Goal: Find specific fact: Find specific fact

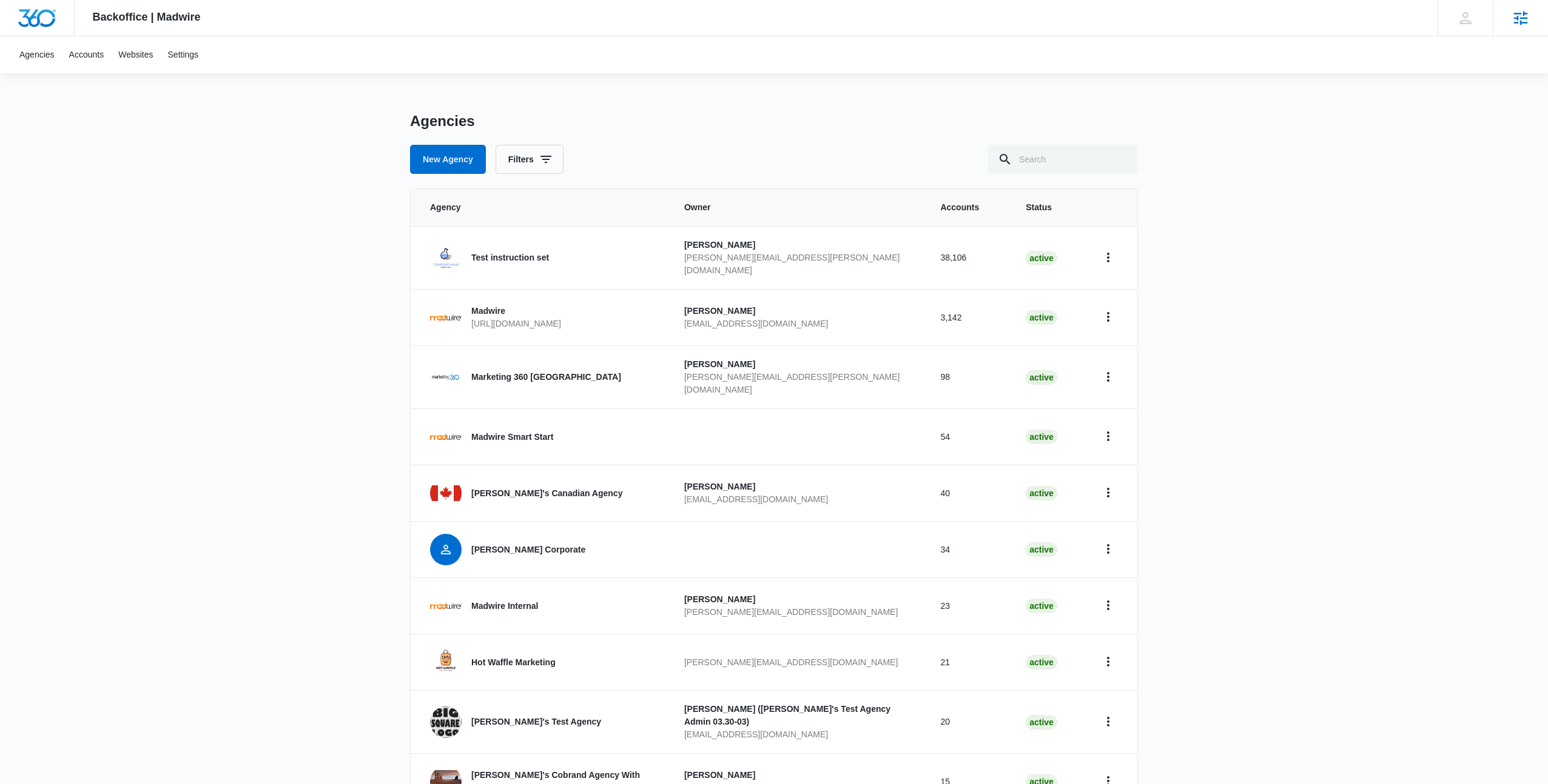
click at [1504, 21] on div "Agencies Agency Management" at bounding box center [1519, 17] width 55 height 36
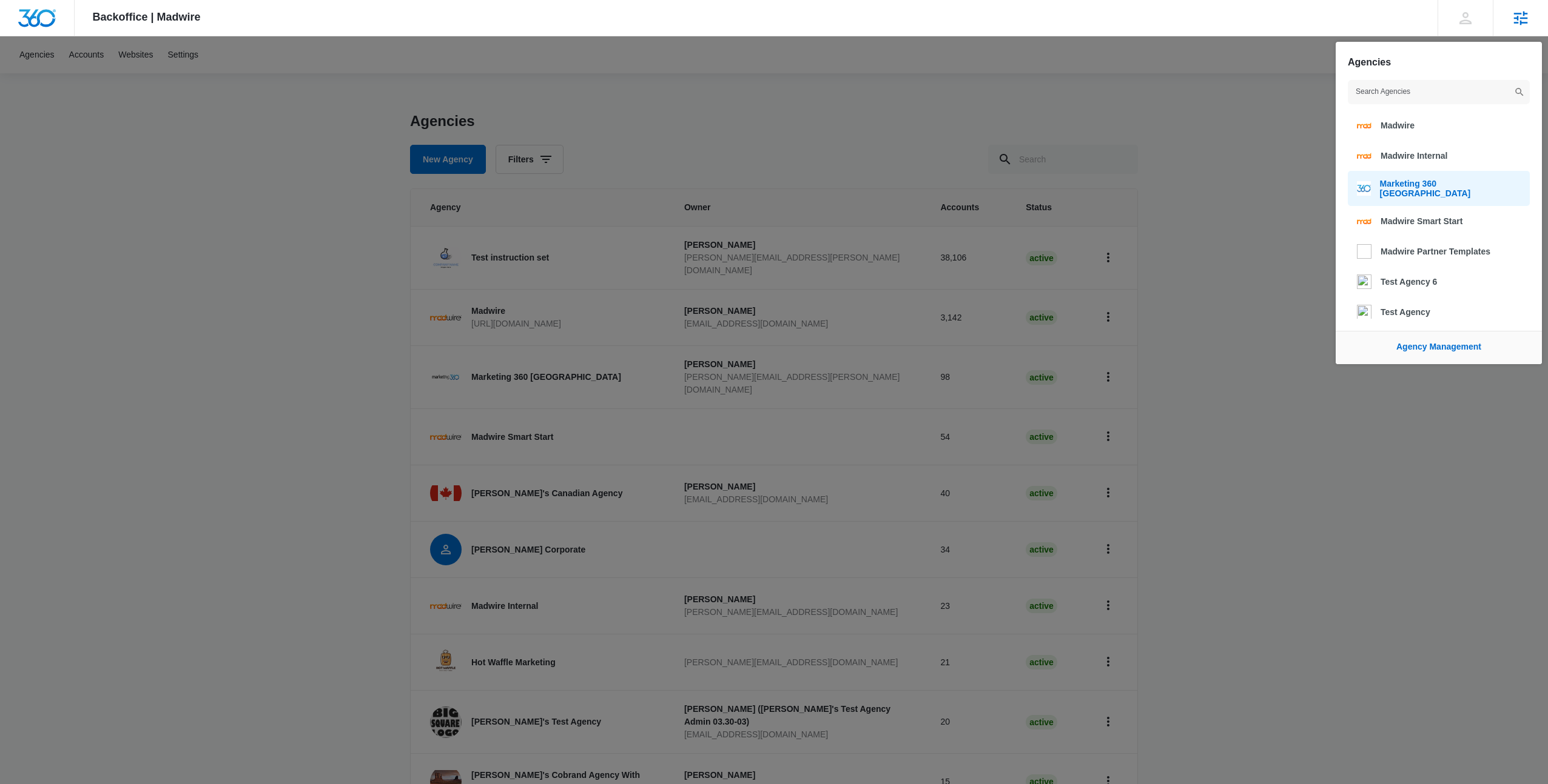
click at [1406, 188] on span "Marketing 360 [GEOGRAPHIC_DATA]" at bounding box center [1449, 188] width 141 height 19
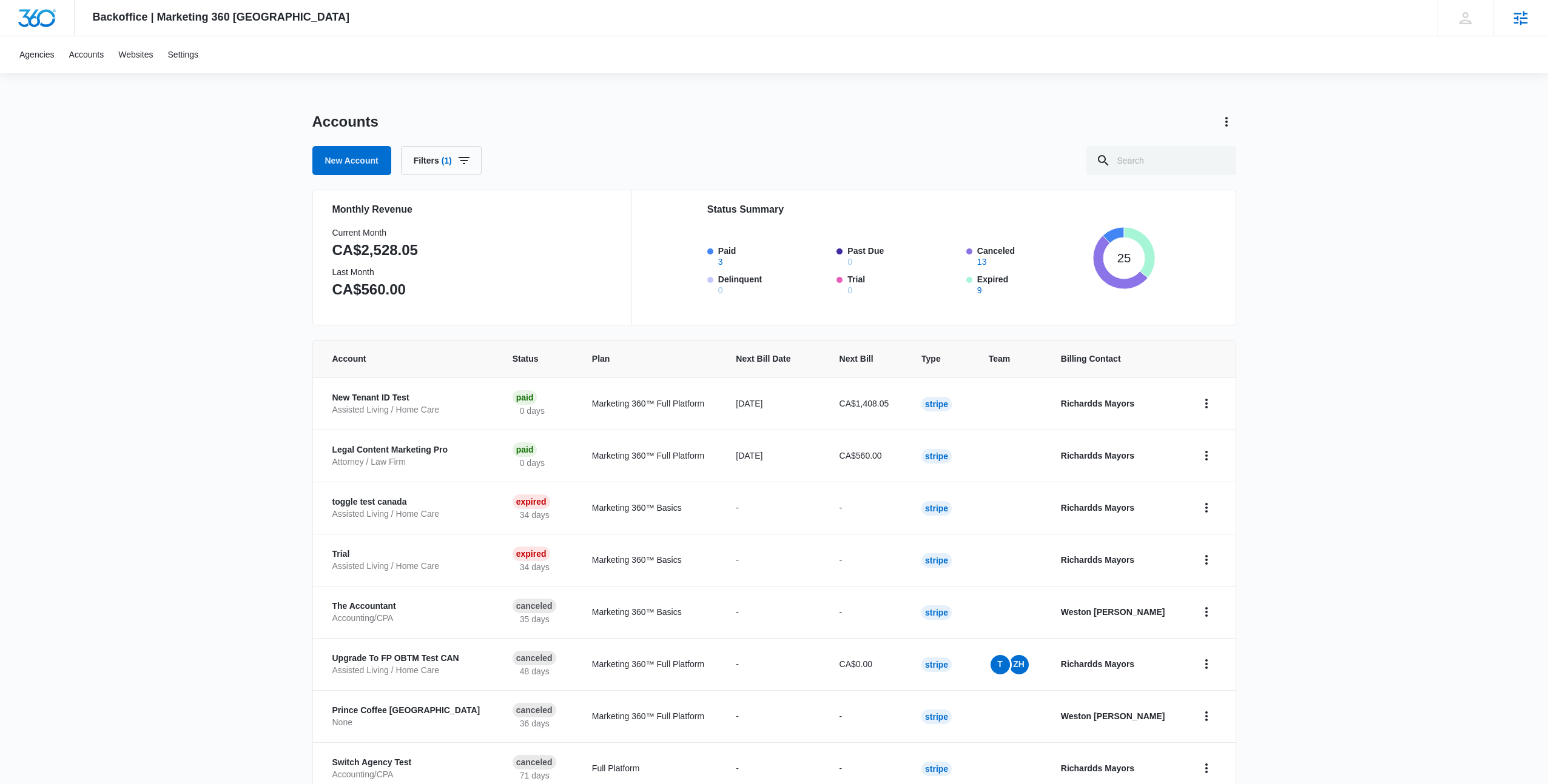
click at [376, 396] on p "New Tenant ID Test" at bounding box center [408, 398] width 151 height 12
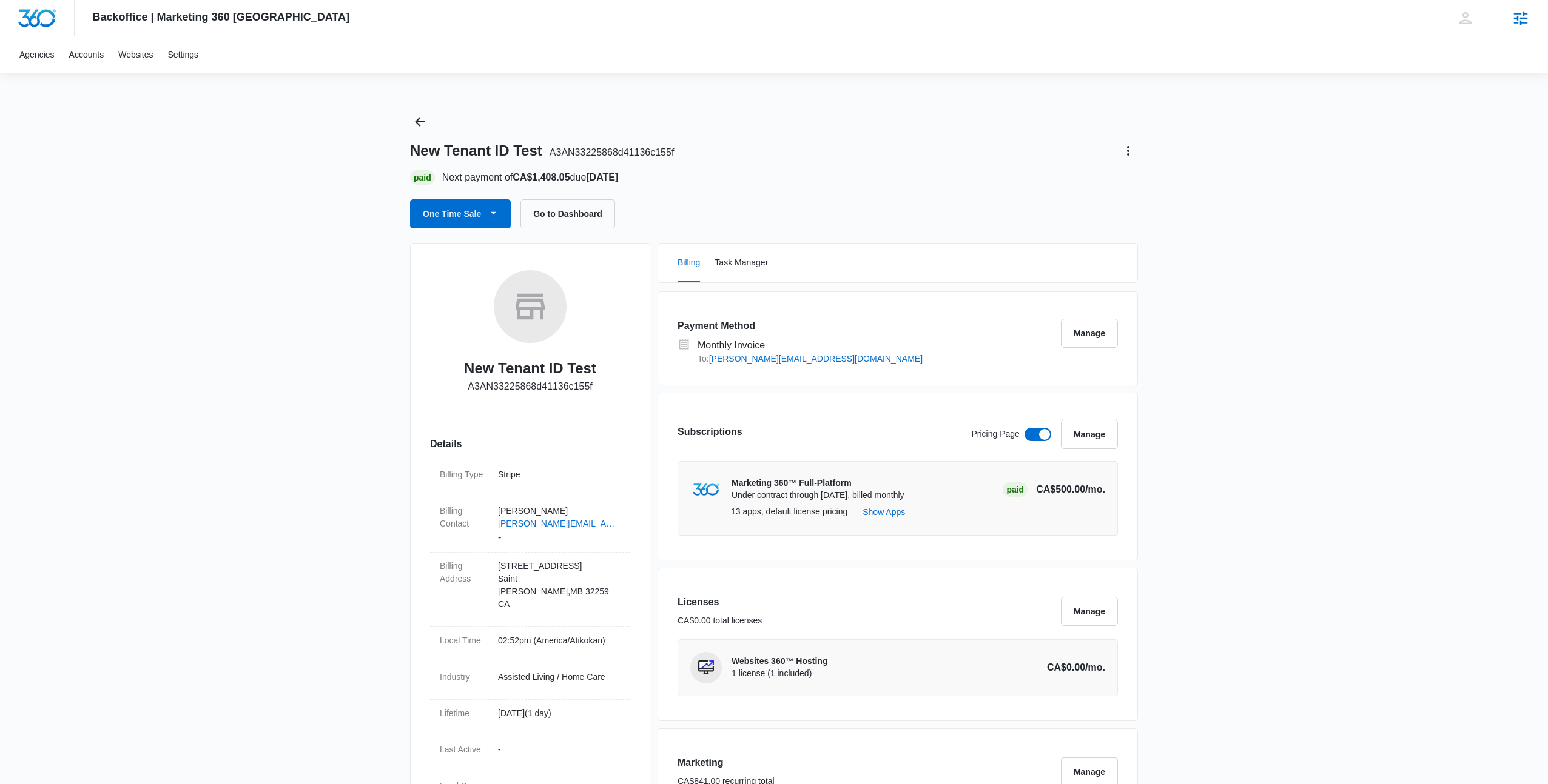
click at [560, 390] on p "A3AN33225868d41136c155f" at bounding box center [530, 386] width 125 height 14
copy p "A3AN33225868d41136c155f"
click at [698, 37] on div "Agencies Accounts Websites Settings" at bounding box center [773, 55] width 1523 height 37
click at [968, 56] on div "Agencies Accounts Websites Settings" at bounding box center [773, 55] width 1523 height 37
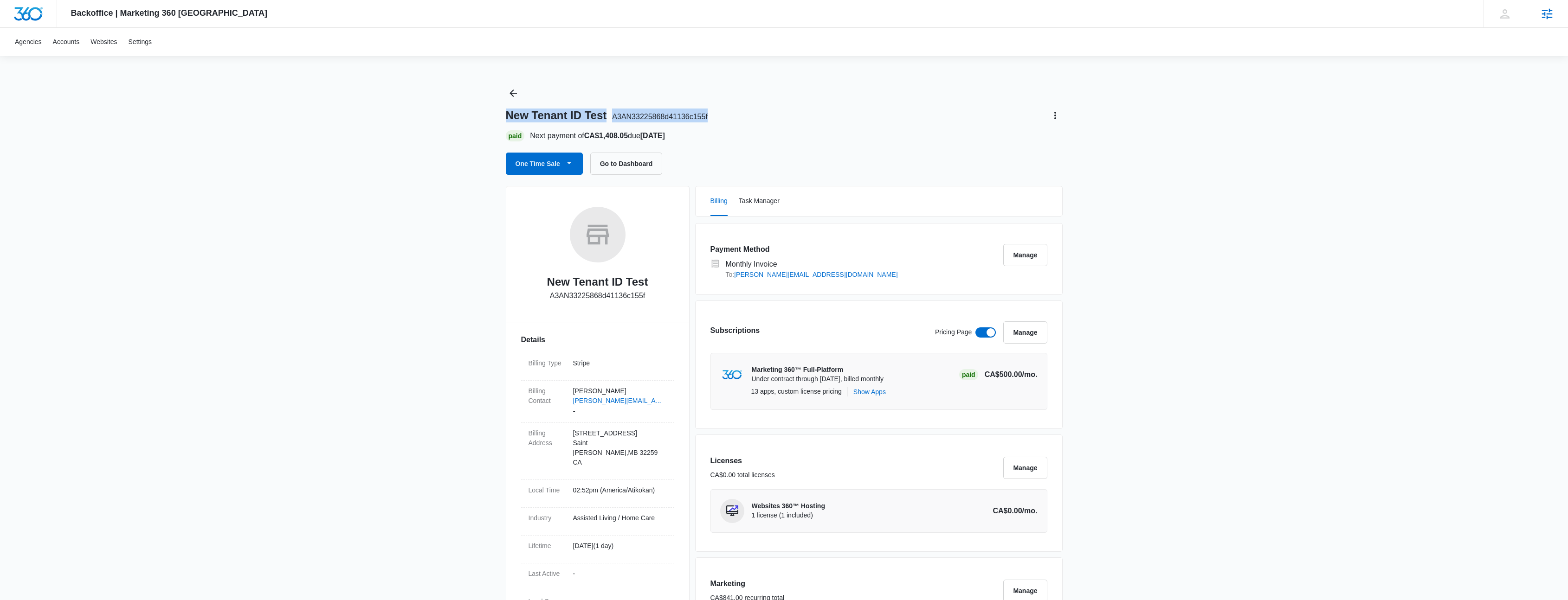
copy h1 "New Tenant ID Test A3AN33225868d41136c155f"
drag, startPoint x: 505, startPoint y: 112, endPoint x: 758, endPoint y: 120, distance: 253.1
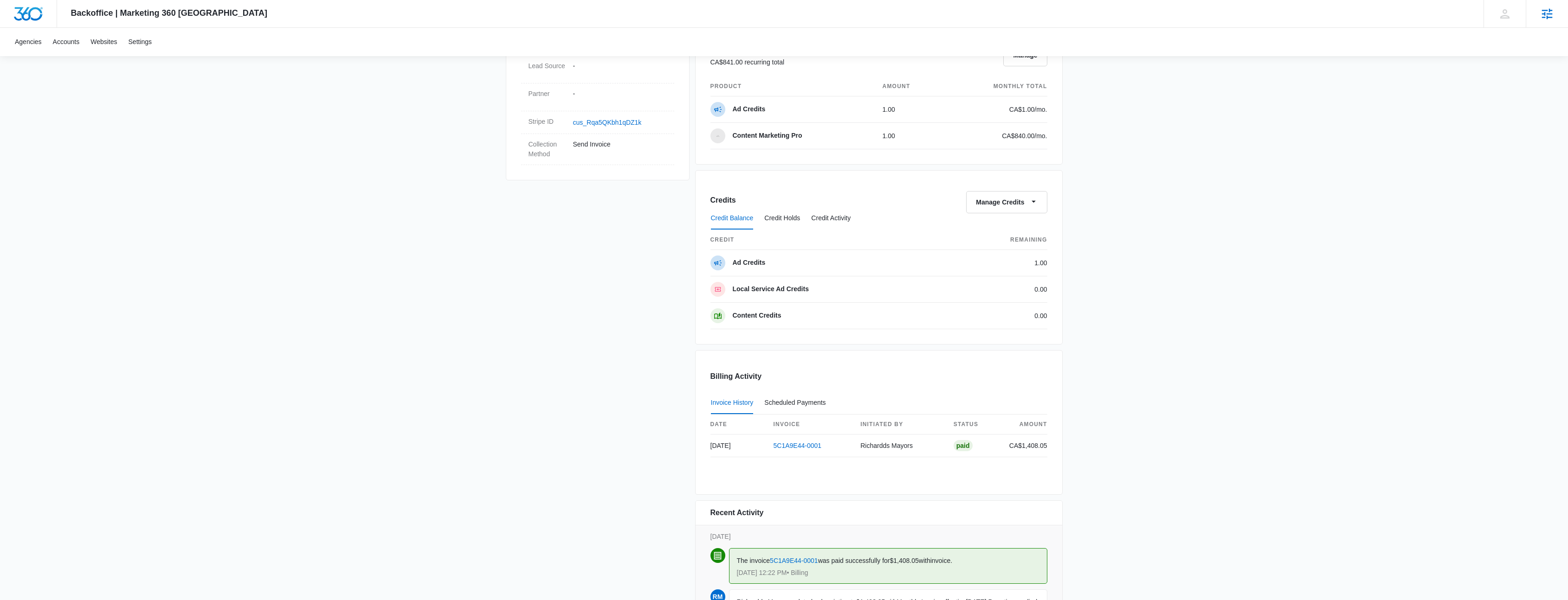
scroll to position [461, 0]
